Goal: Find specific page/section: Find specific page/section

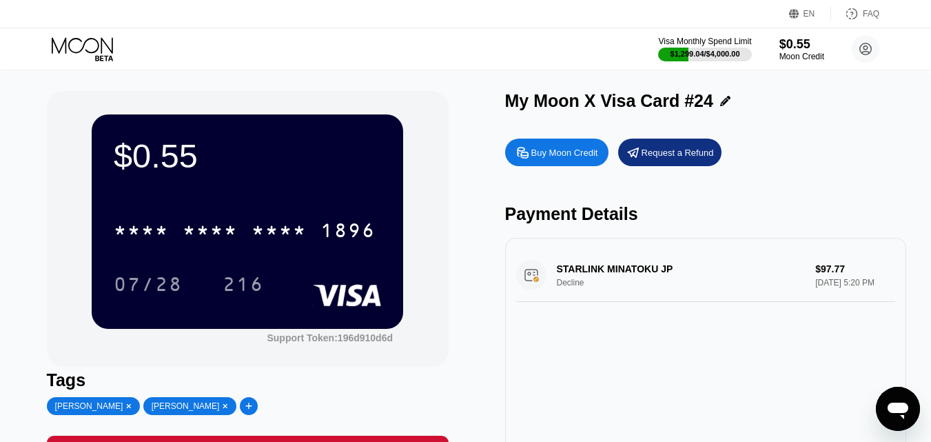
click at [92, 49] on icon at bounding box center [84, 49] width 64 height 24
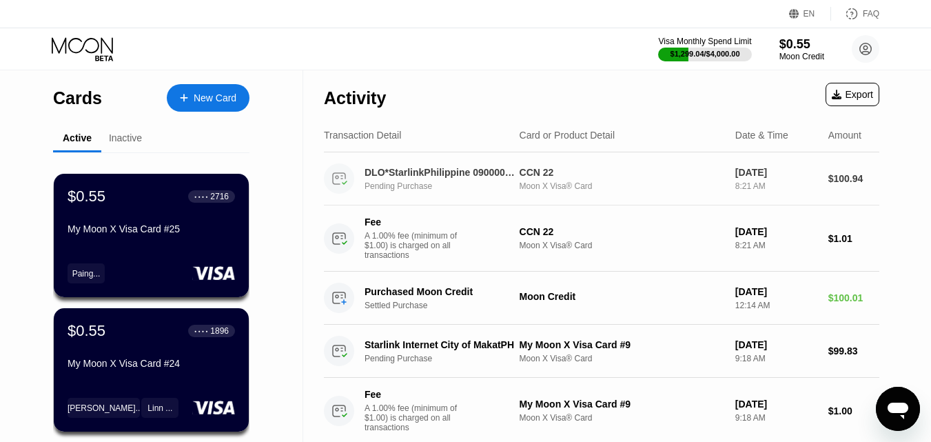
click at [620, 173] on div "CCN 22" at bounding box center [622, 172] width 205 height 11
